Goal: Transaction & Acquisition: Purchase product/service

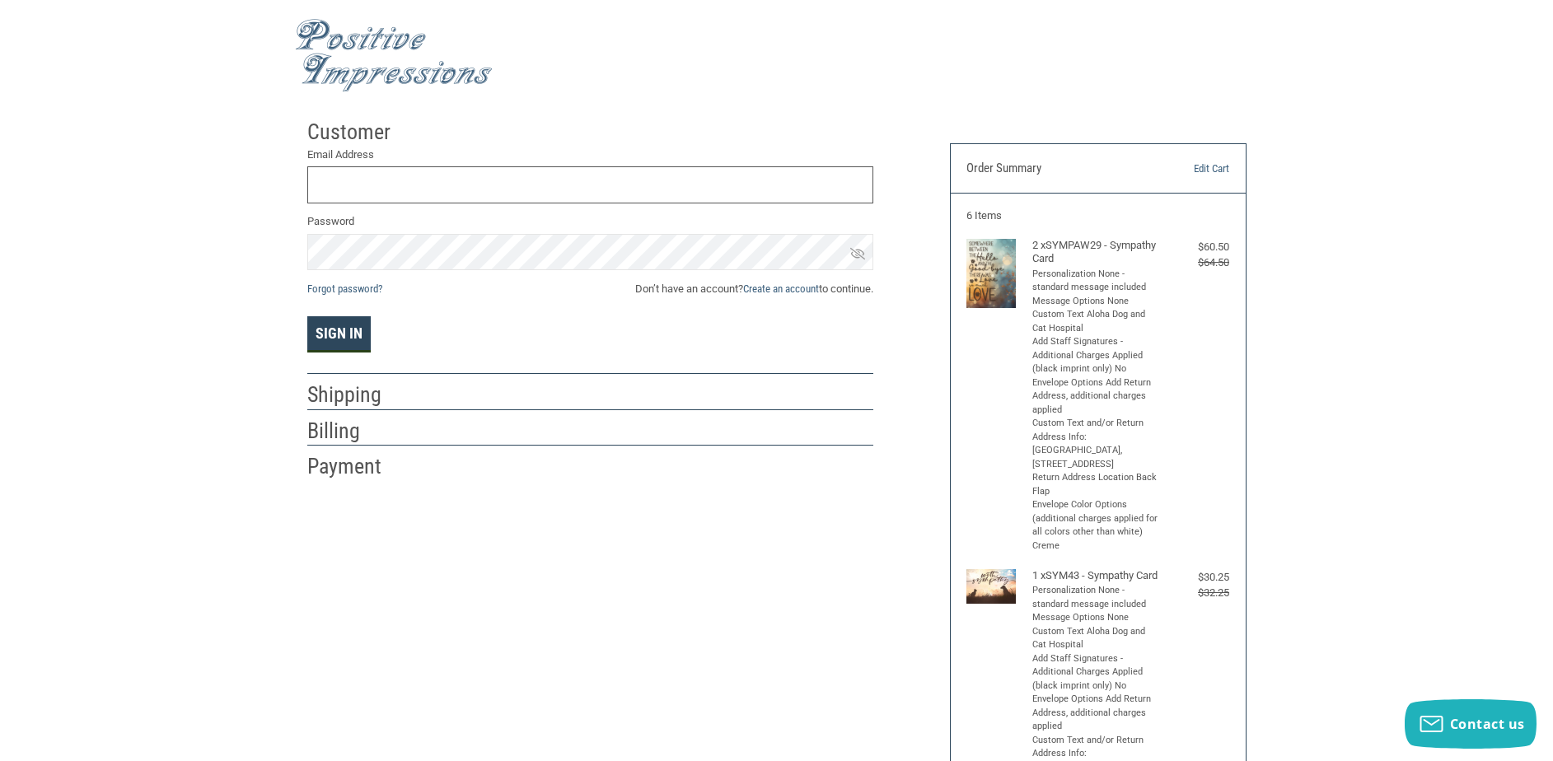
type input "CONSULT@ALOHADOGANDCAT.COM"
click at [330, 335] on button "Sign In" at bounding box center [338, 334] width 63 height 36
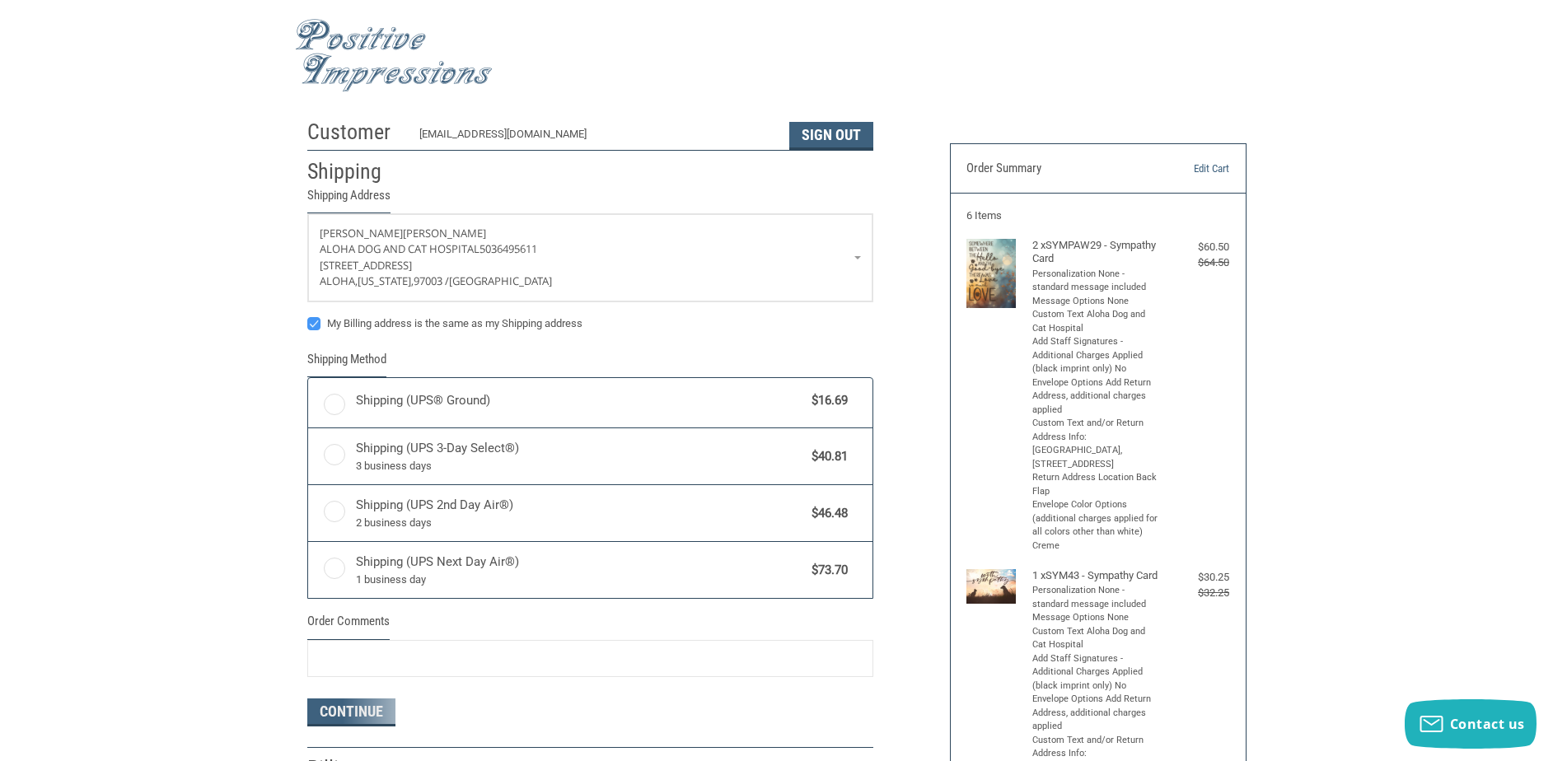
radio input "true"
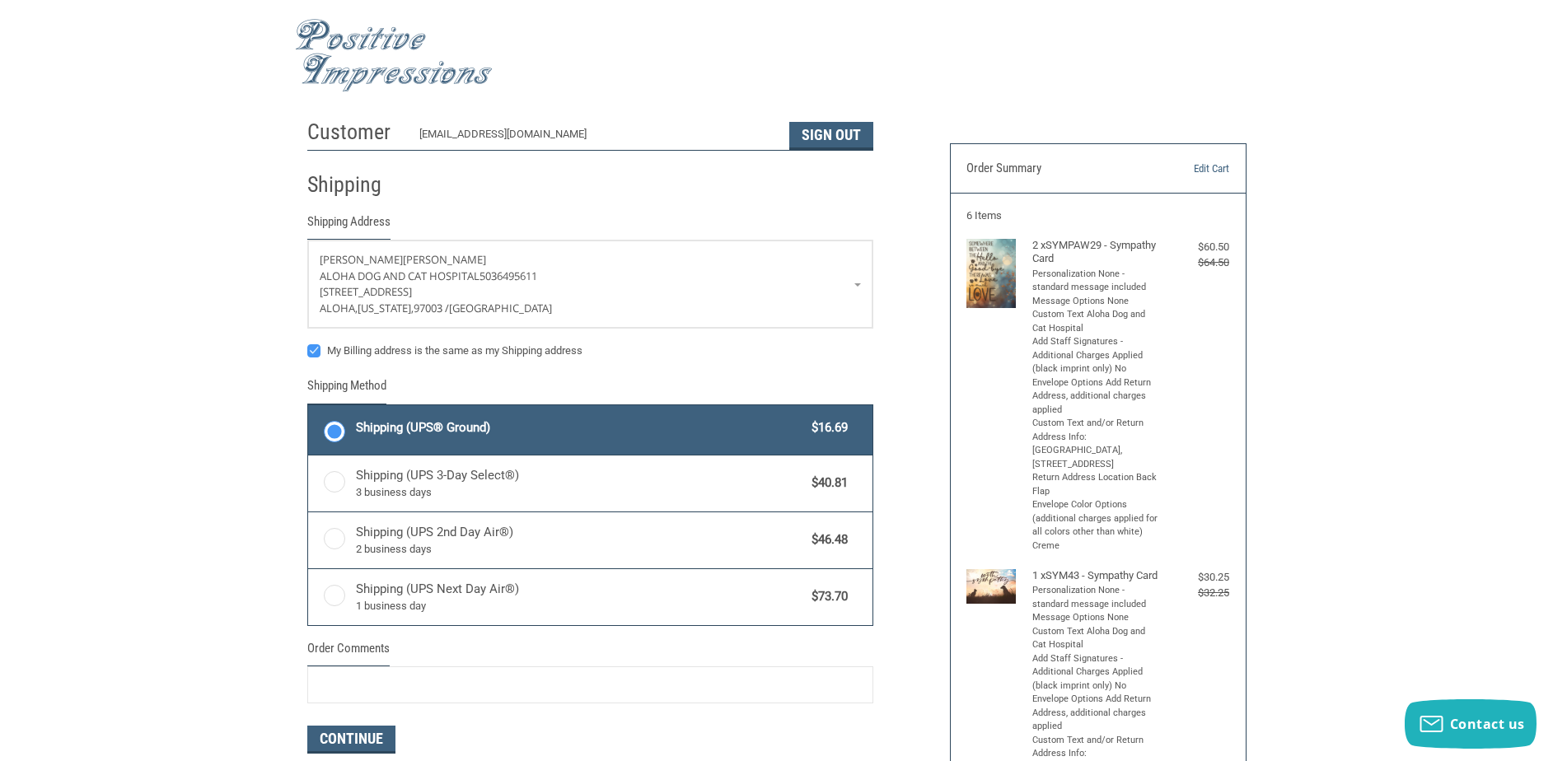
click at [387, 77] on img at bounding box center [394, 55] width 198 height 73
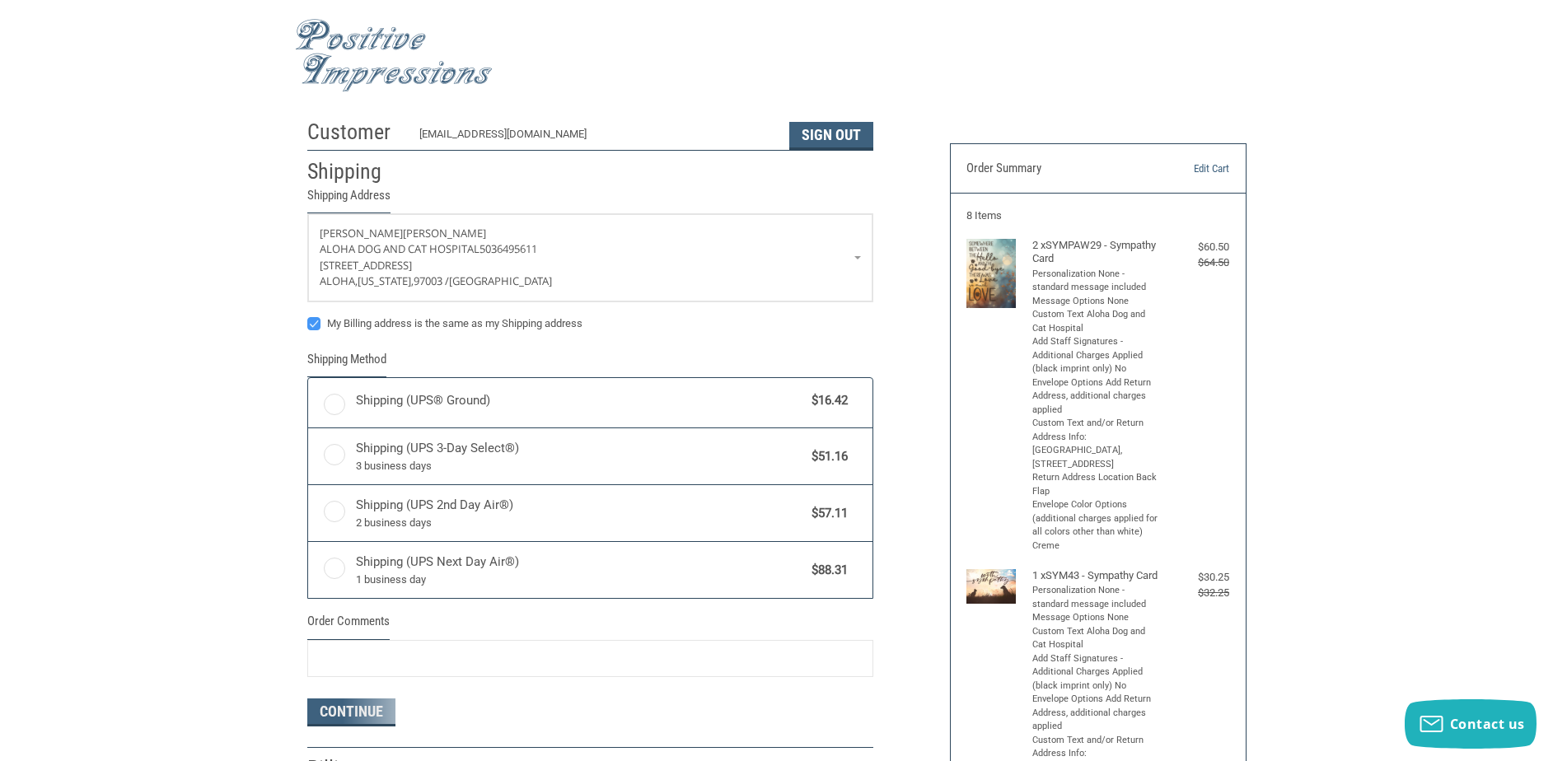
radio input "true"
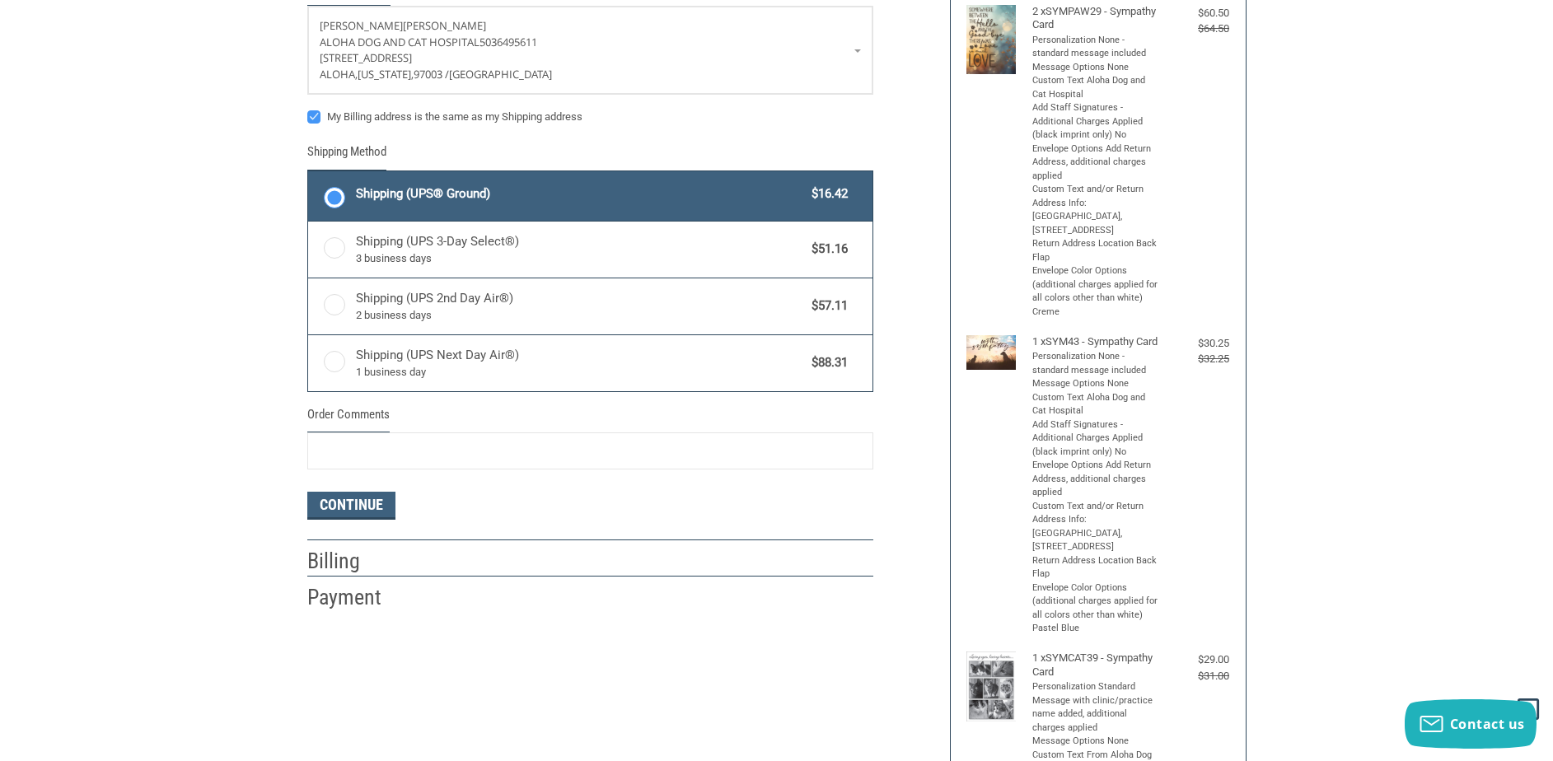
scroll to position [329, 0]
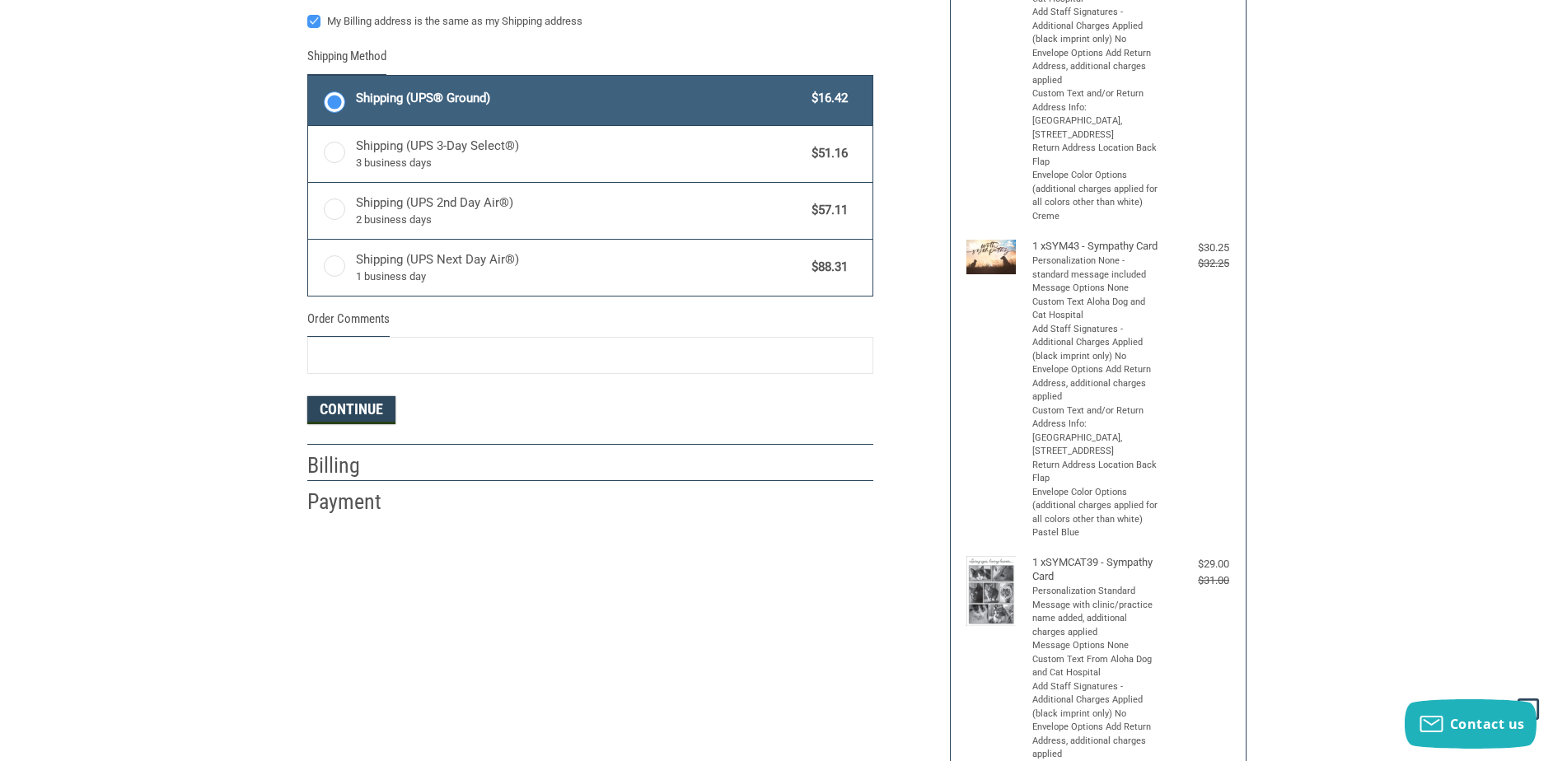
click at [357, 414] on button "Continue" at bounding box center [351, 410] width 88 height 28
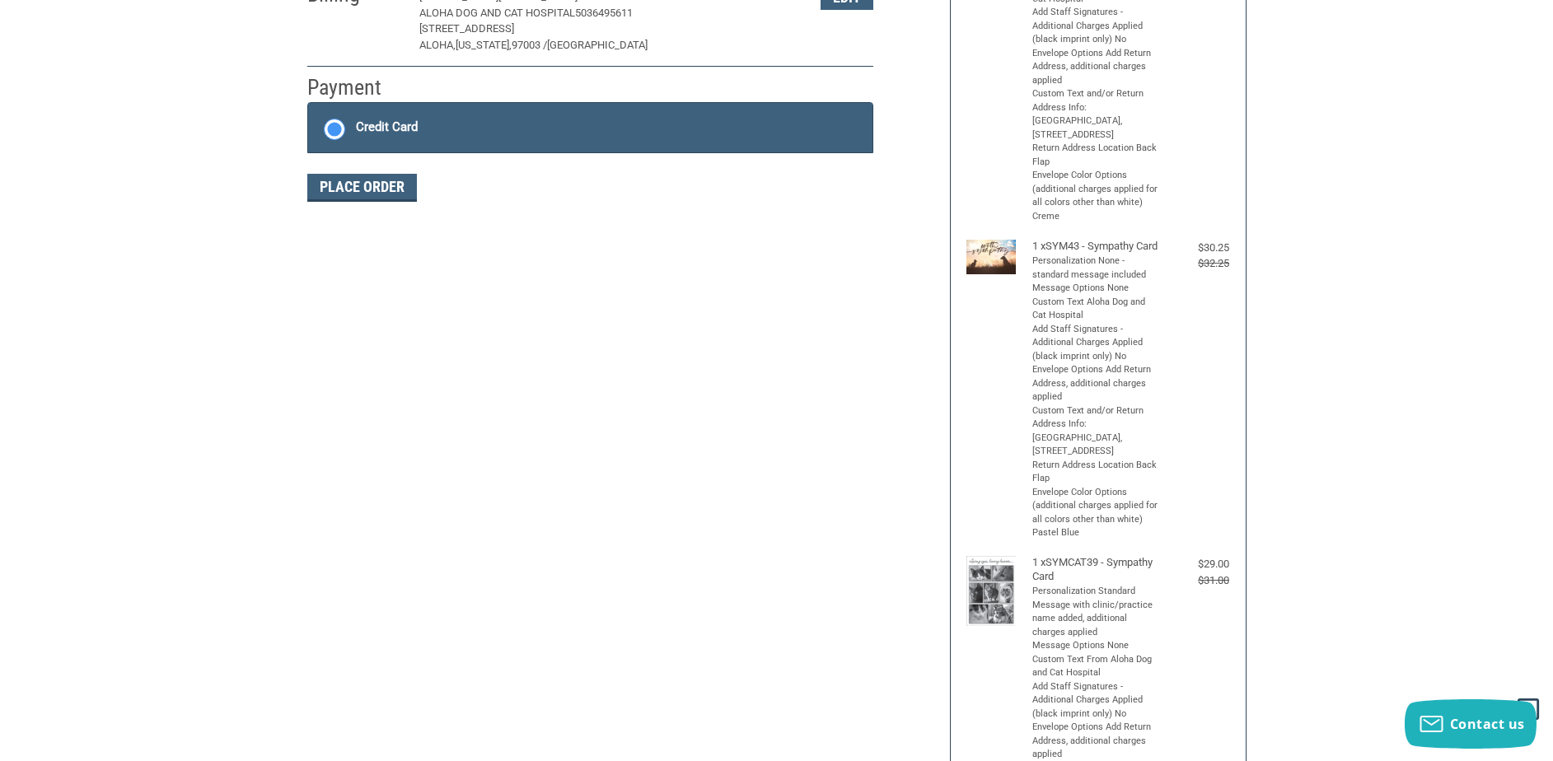
scroll to position [245, 0]
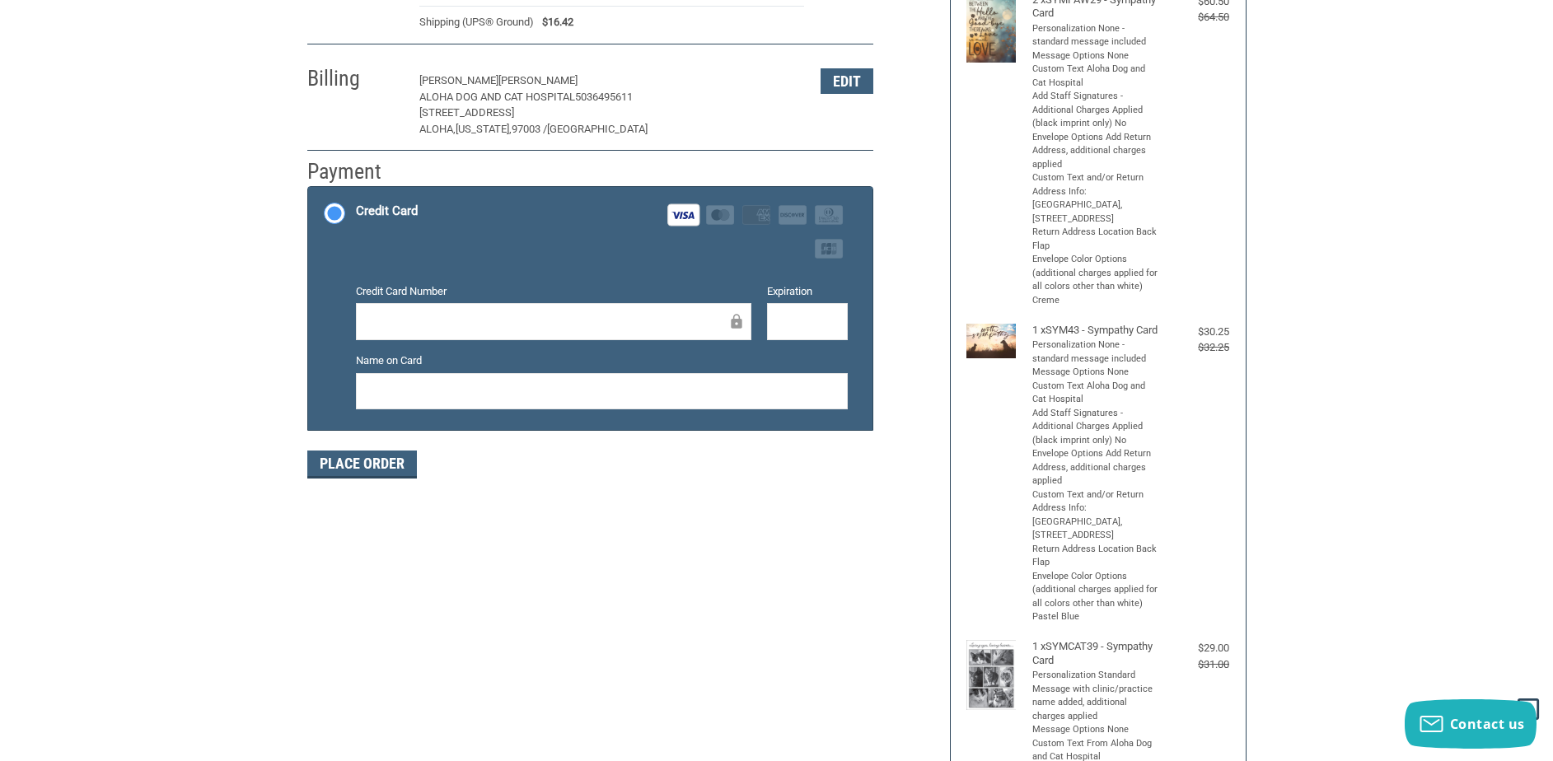
click at [776, 320] on div at bounding box center [807, 321] width 81 height 37
click at [378, 471] on button "Place Order" at bounding box center [362, 465] width 110 height 28
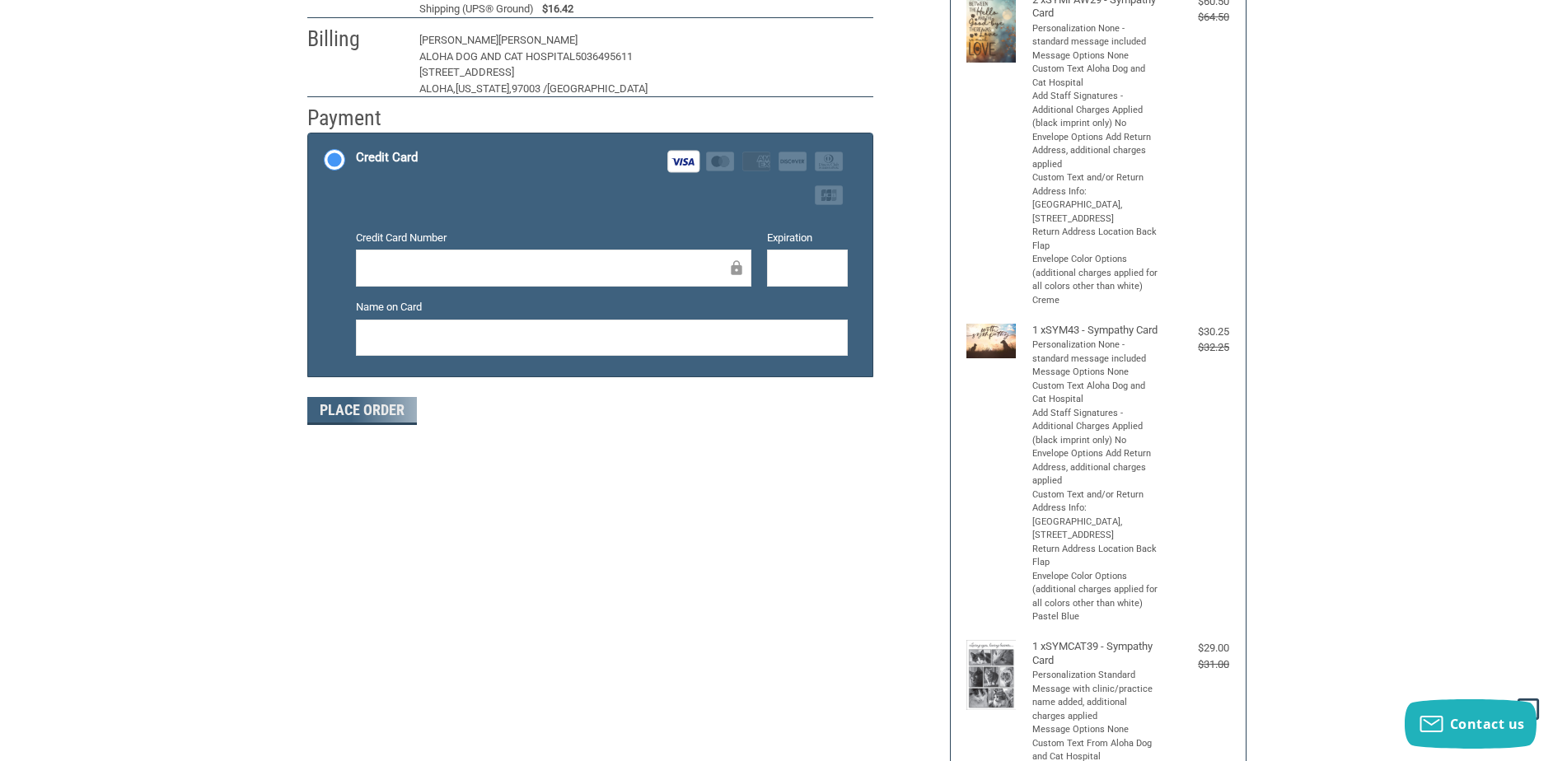
scroll to position [203, 0]
